Goal: Transaction & Acquisition: Subscribe to service/newsletter

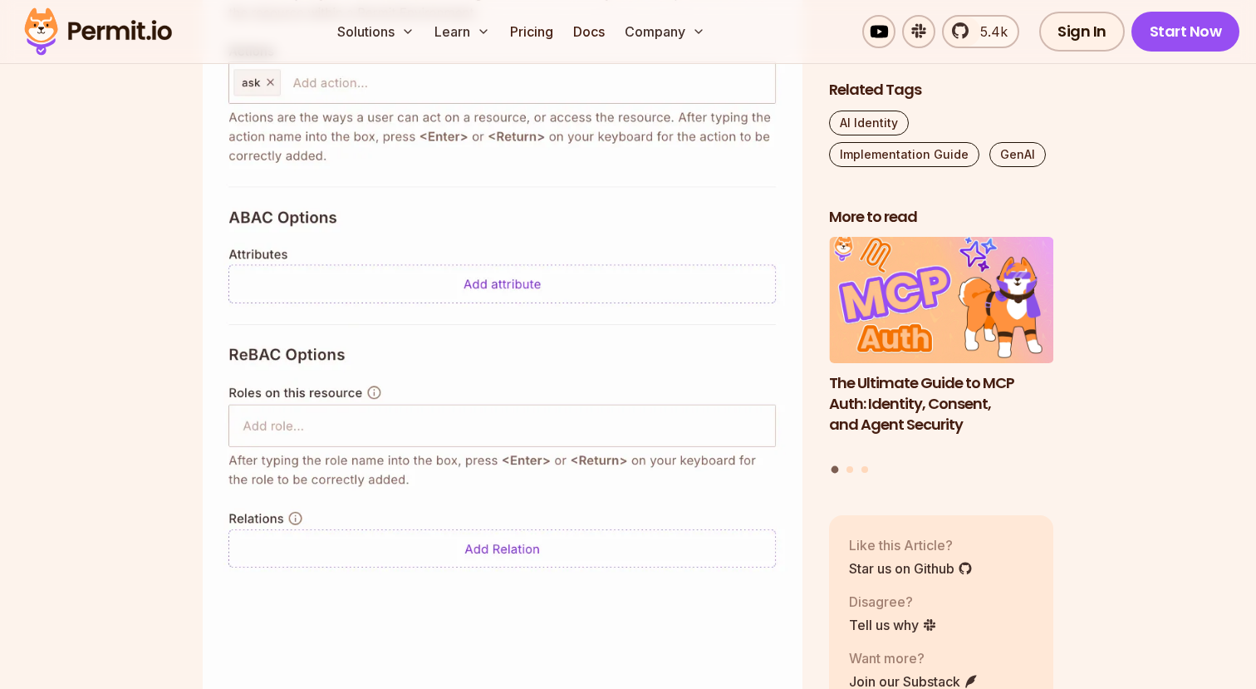
scroll to position [6670, 0]
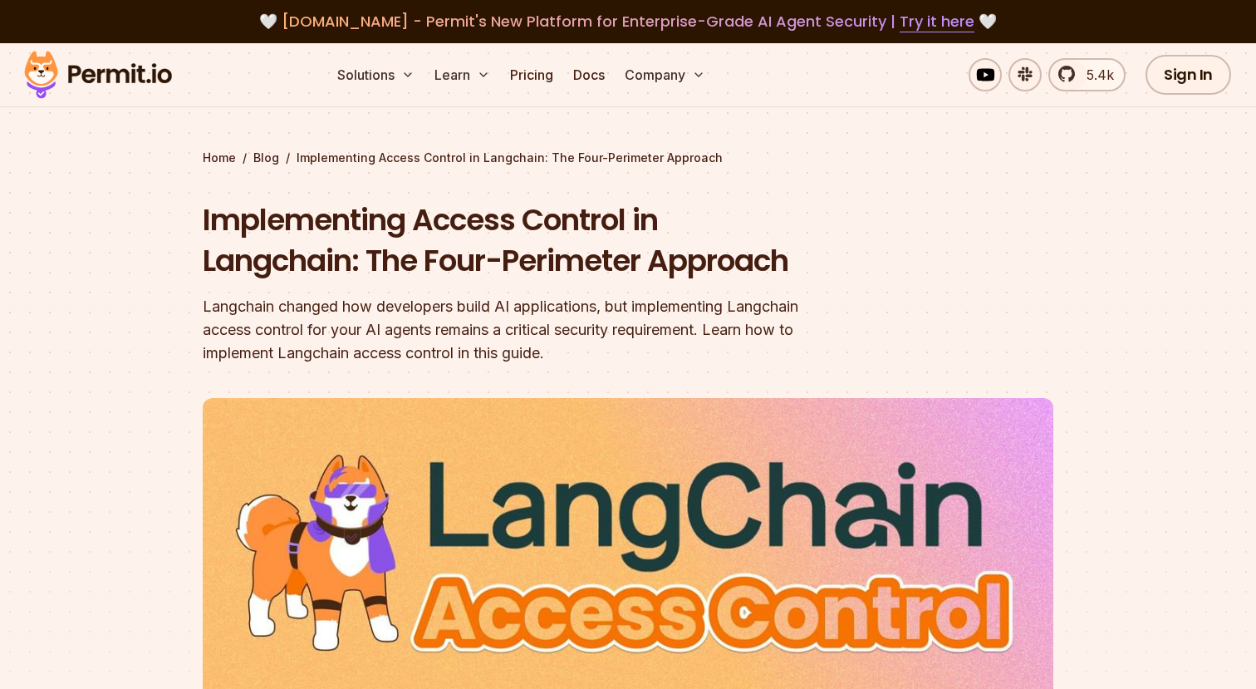
click at [125, 74] on img at bounding box center [98, 75] width 163 height 57
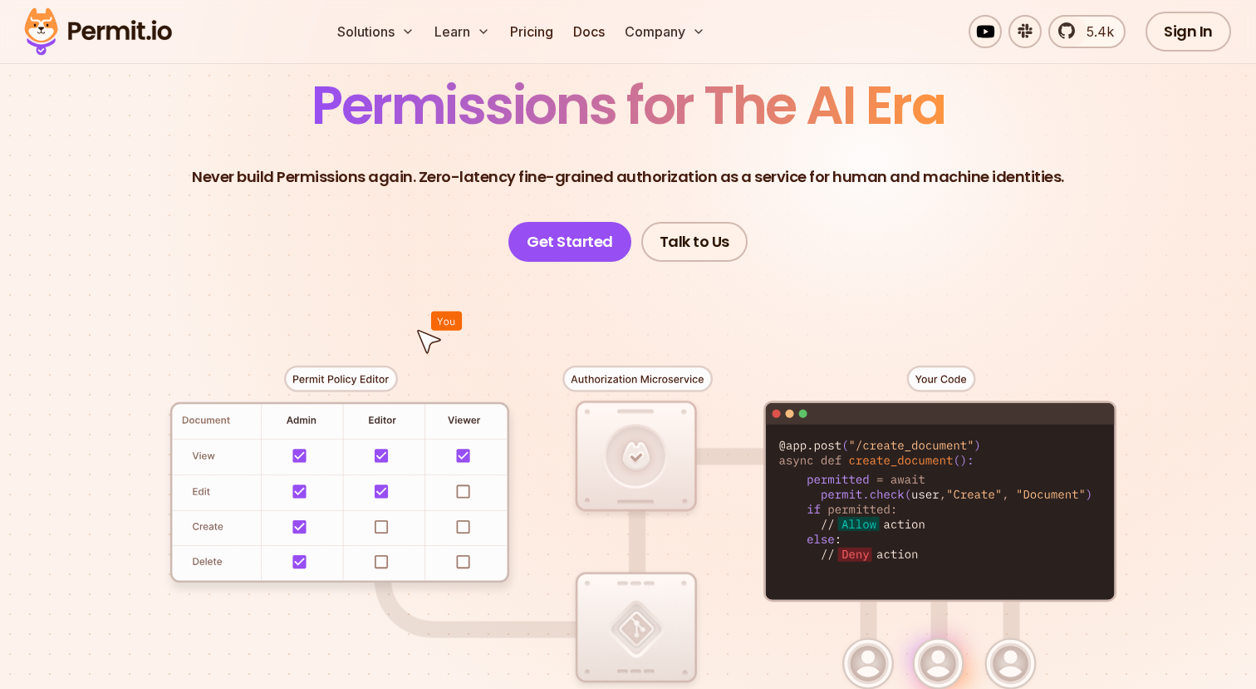
scroll to position [139, 0]
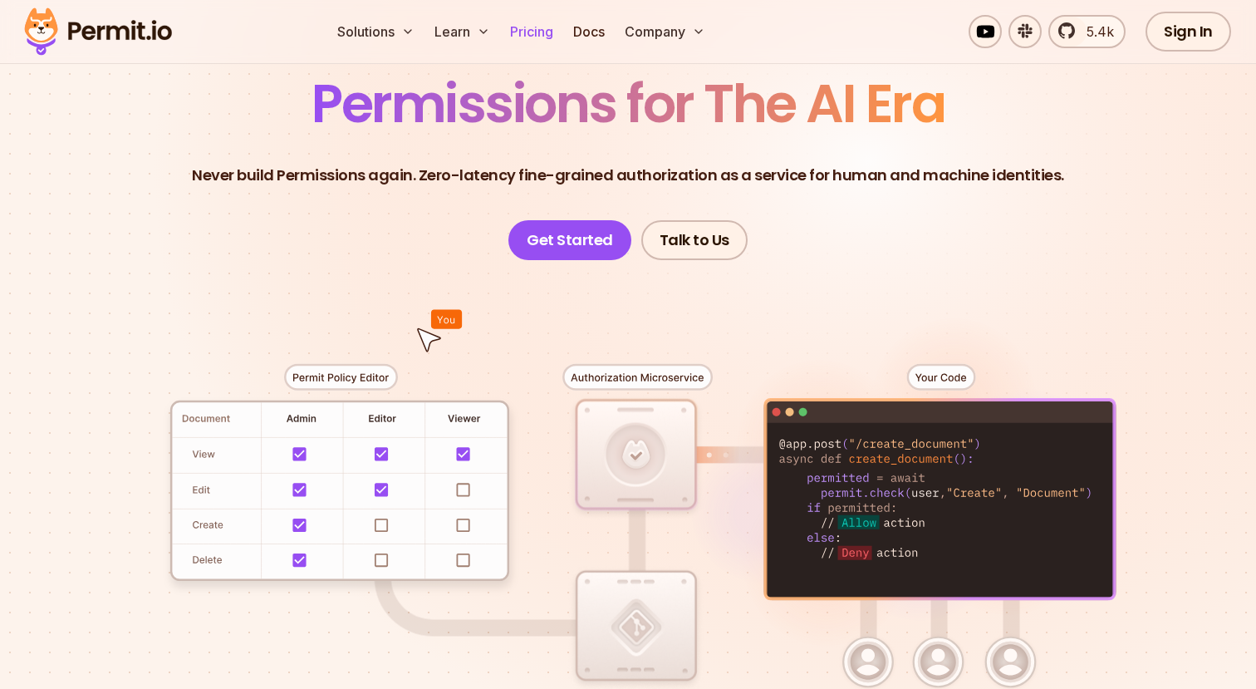
click at [545, 32] on link "Pricing" at bounding box center [532, 31] width 57 height 33
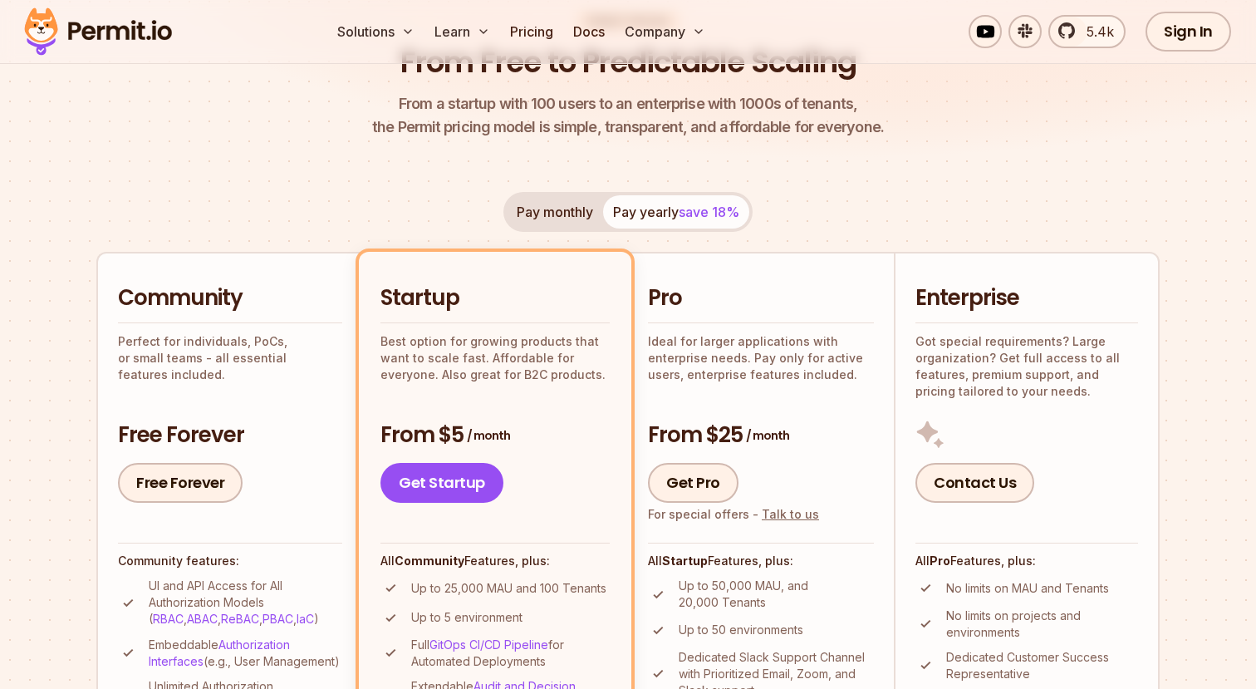
scroll to position [45, 0]
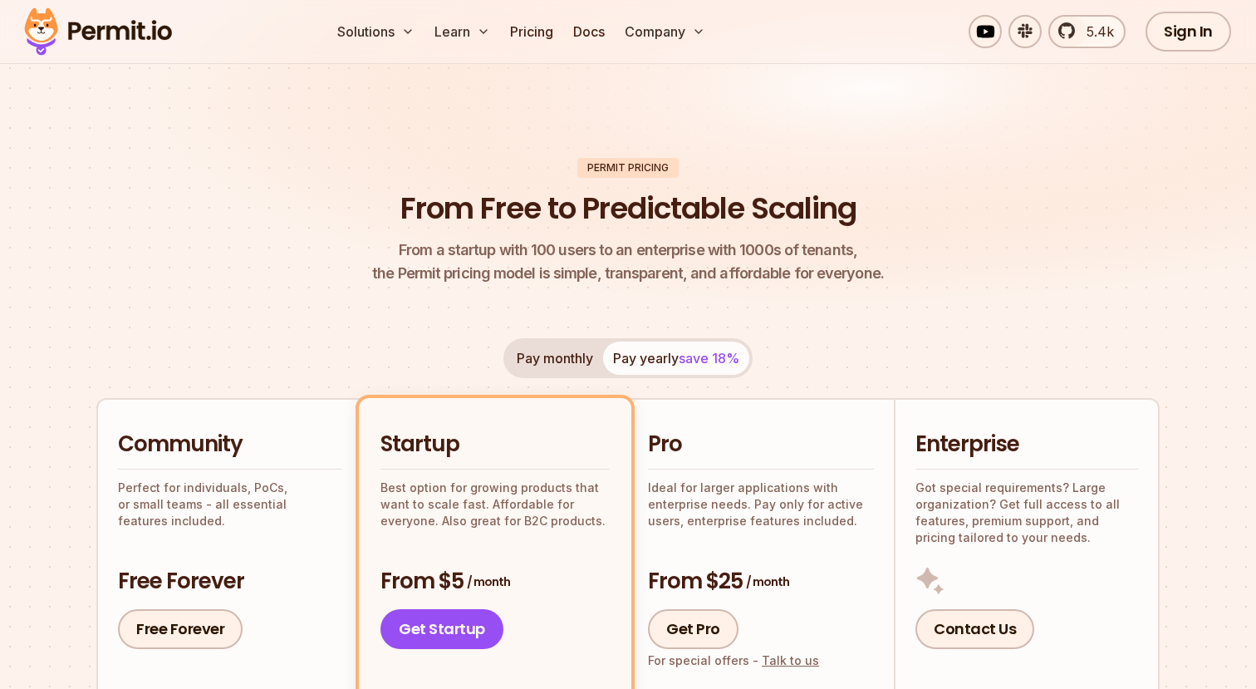
click at [571, 355] on button "Pay monthly" at bounding box center [555, 358] width 96 height 33
click at [684, 358] on span "save 18%" at bounding box center [709, 358] width 61 height 17
click at [578, 359] on button "Pay monthly" at bounding box center [555, 358] width 96 height 33
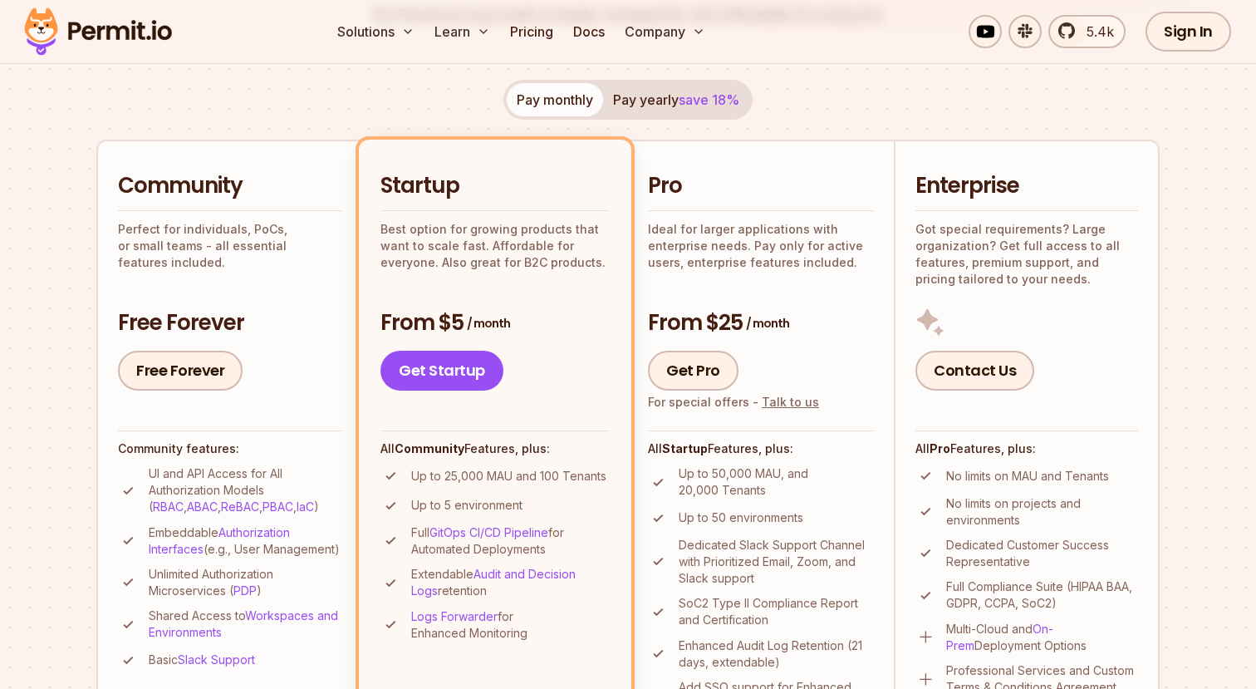
scroll to position [304, 0]
